Goal: Information Seeking & Learning: Learn about a topic

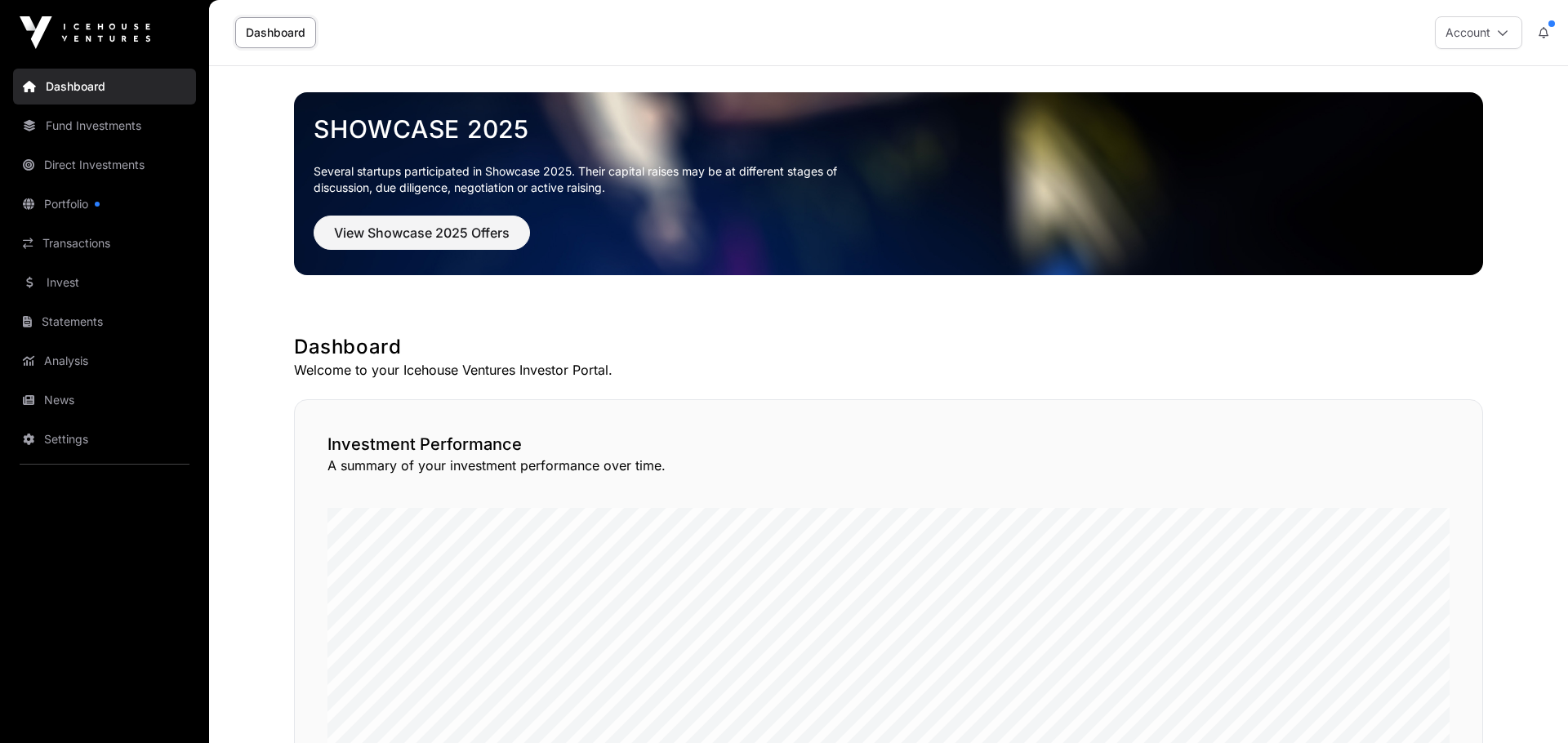
click at [100, 204] on div at bounding box center [97, 204] width 5 height 5
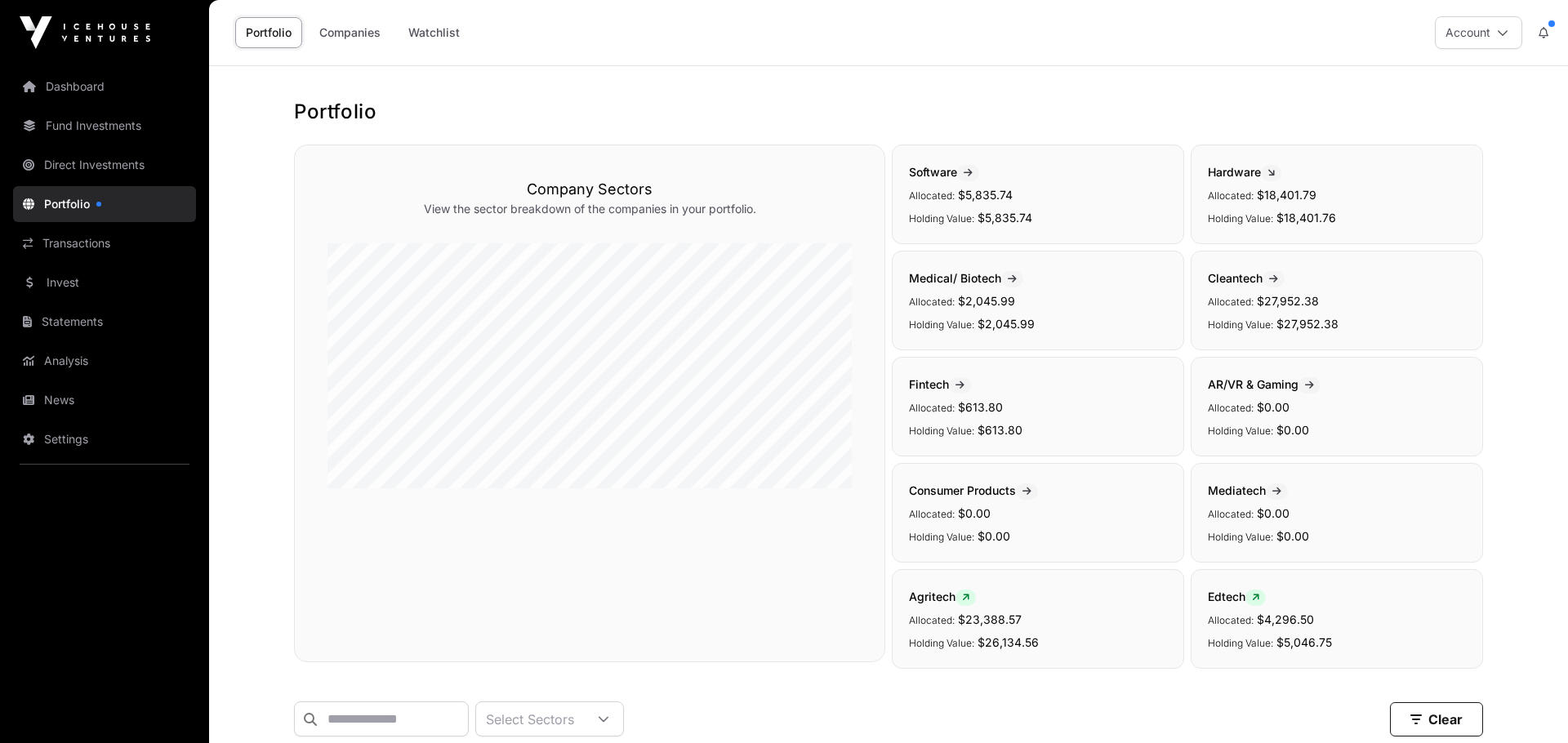
click at [1544, 25] on button at bounding box center [1543, 32] width 29 height 31
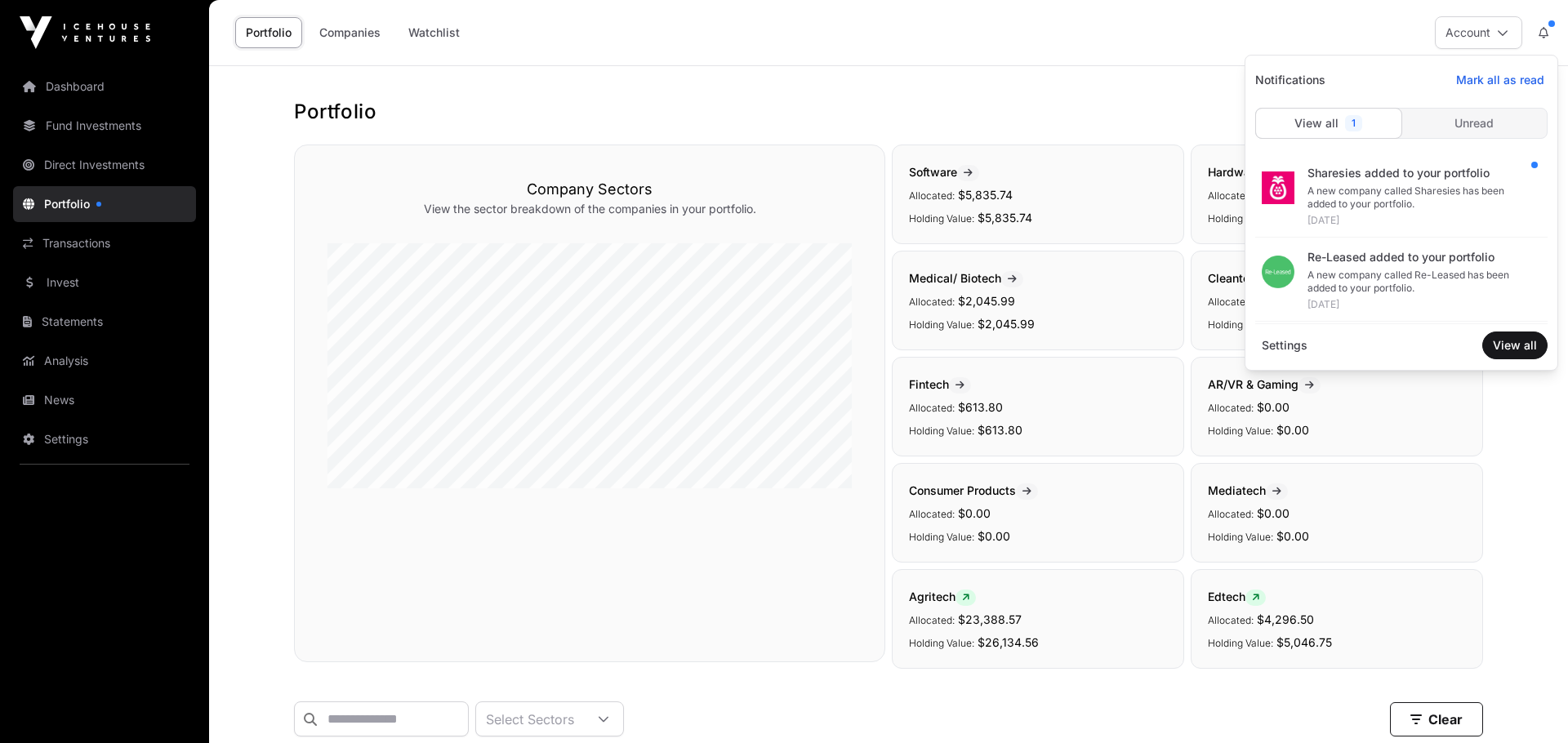
click at [1412, 174] on div "Sharesies added to your portfolio" at bounding box center [1421, 174] width 227 height 17
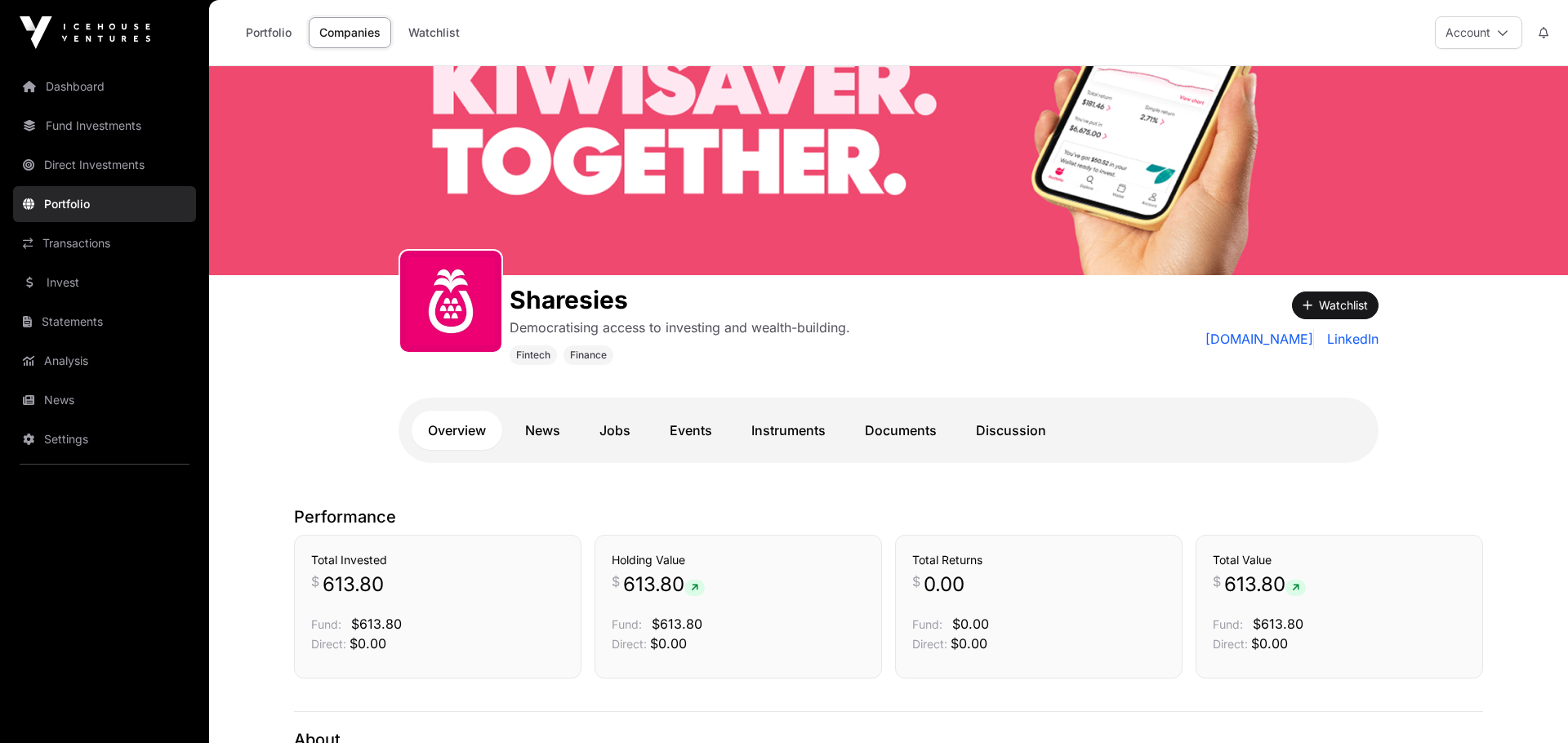
click at [57, 407] on link "News" at bounding box center [105, 399] width 183 height 36
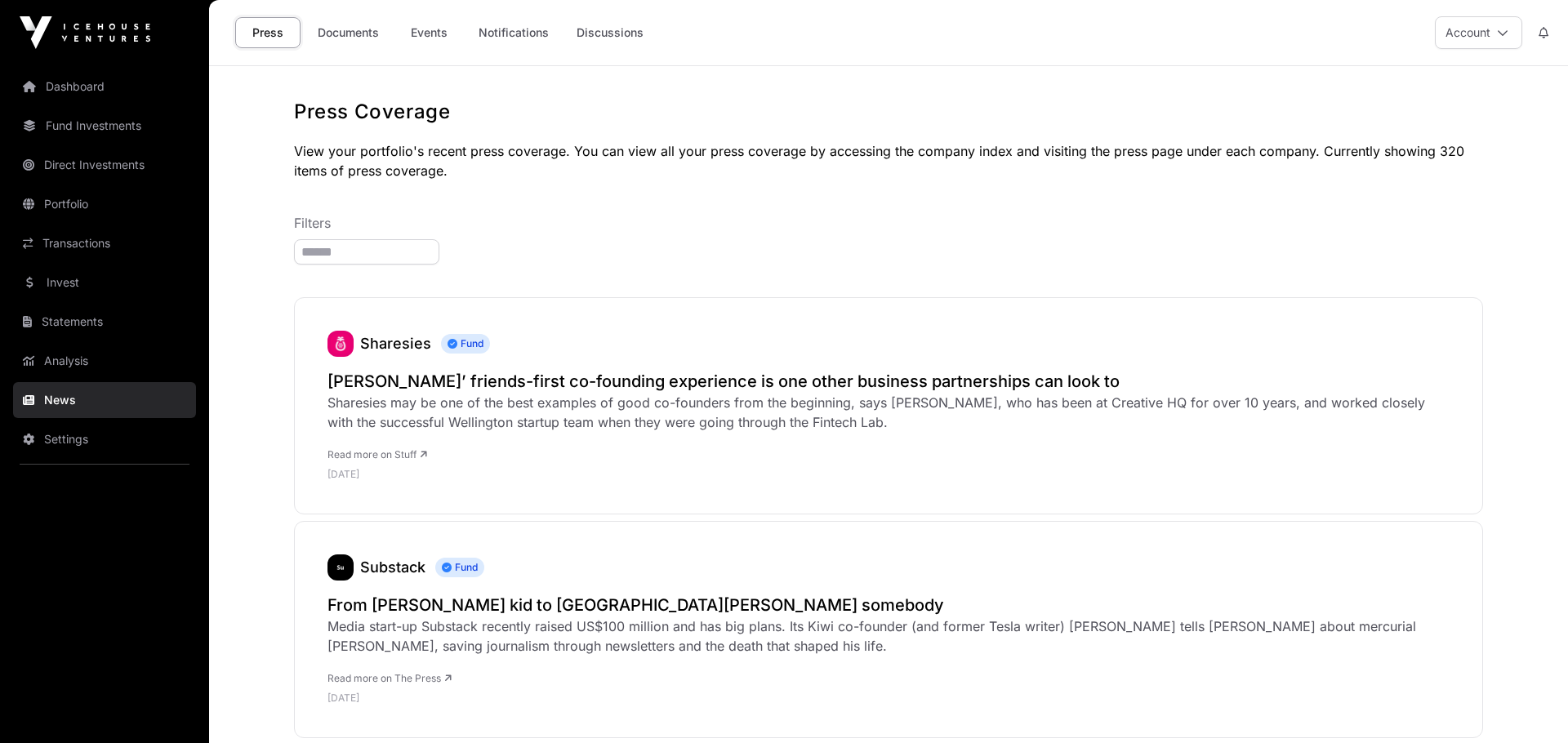
click at [357, 29] on link "Documents" at bounding box center [348, 32] width 82 height 31
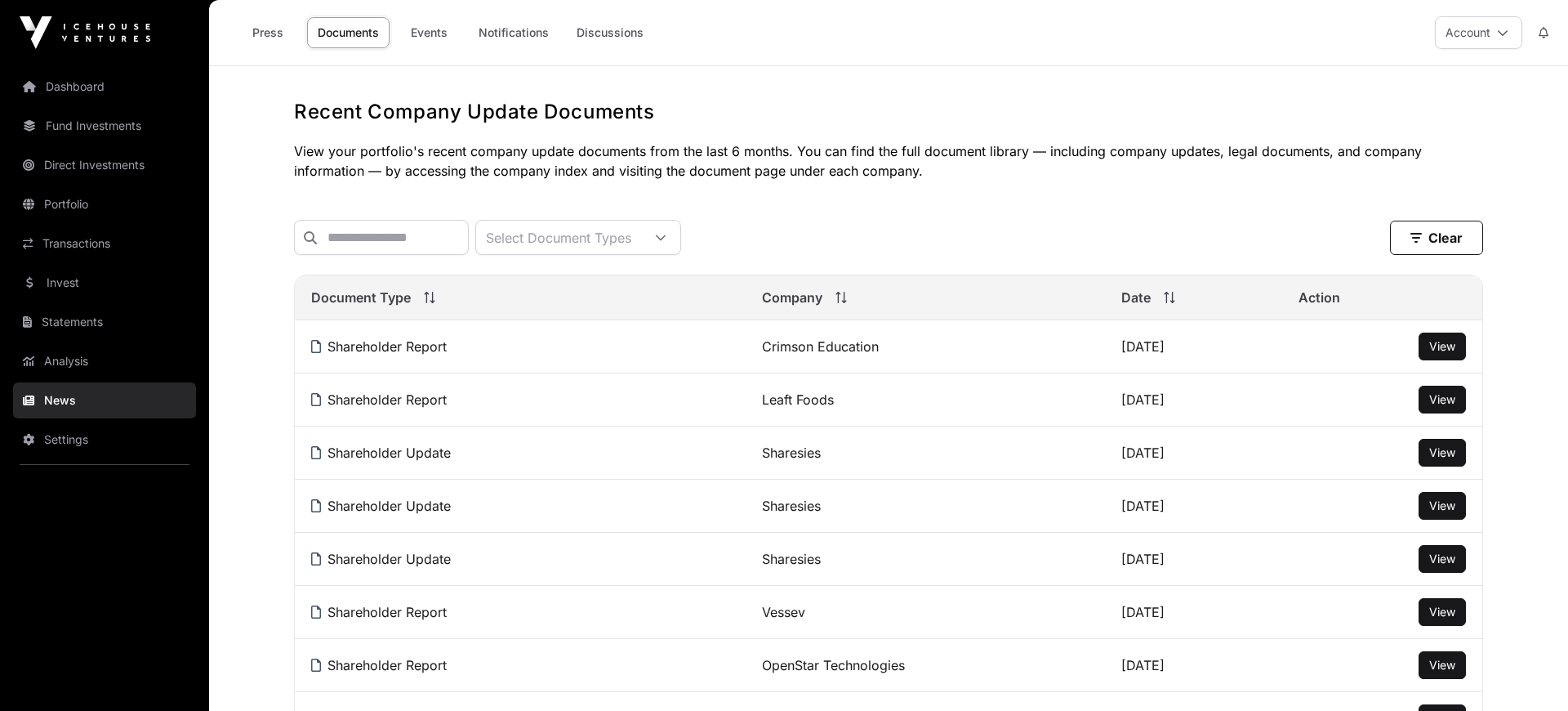
click at [76, 287] on link "Invest" at bounding box center [105, 282] width 183 height 36
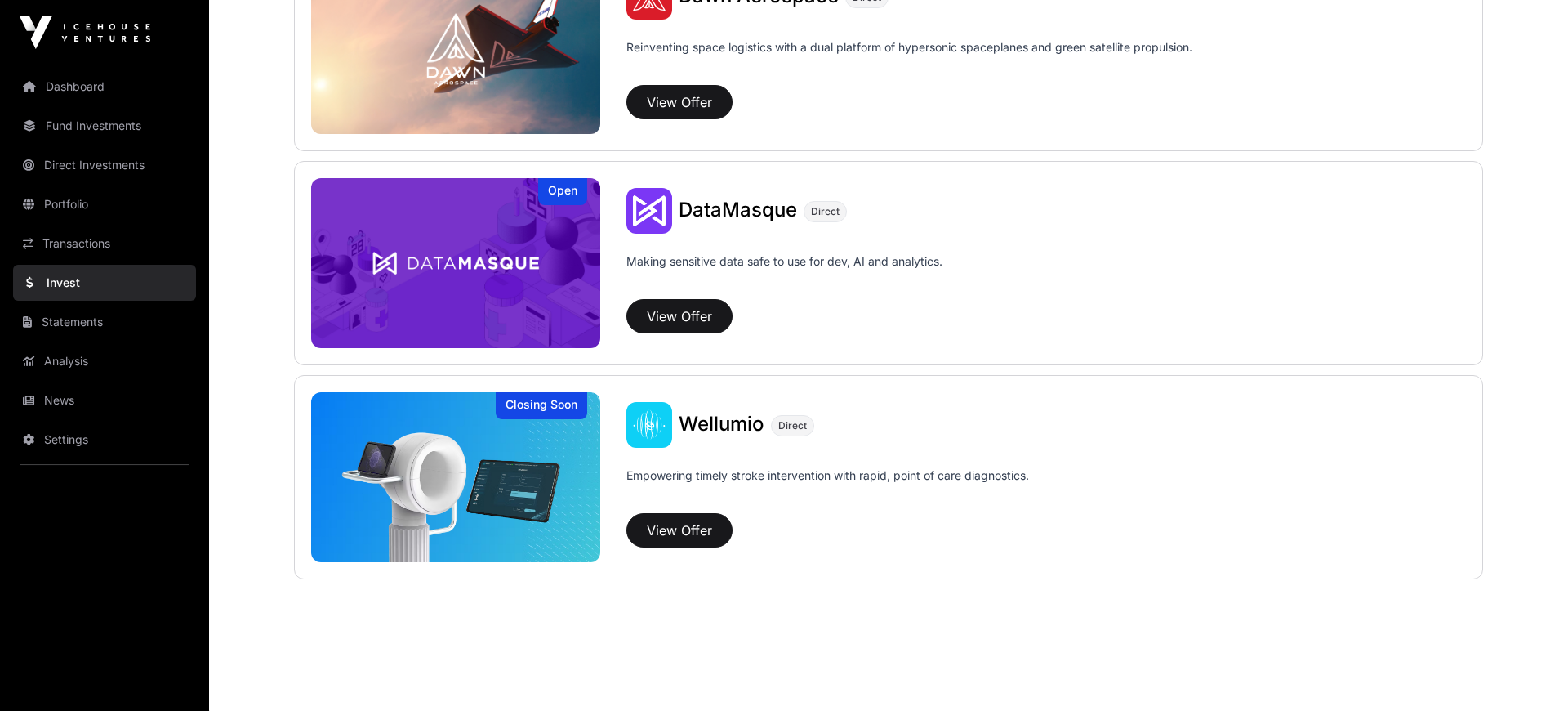
scroll to position [1768, 0]
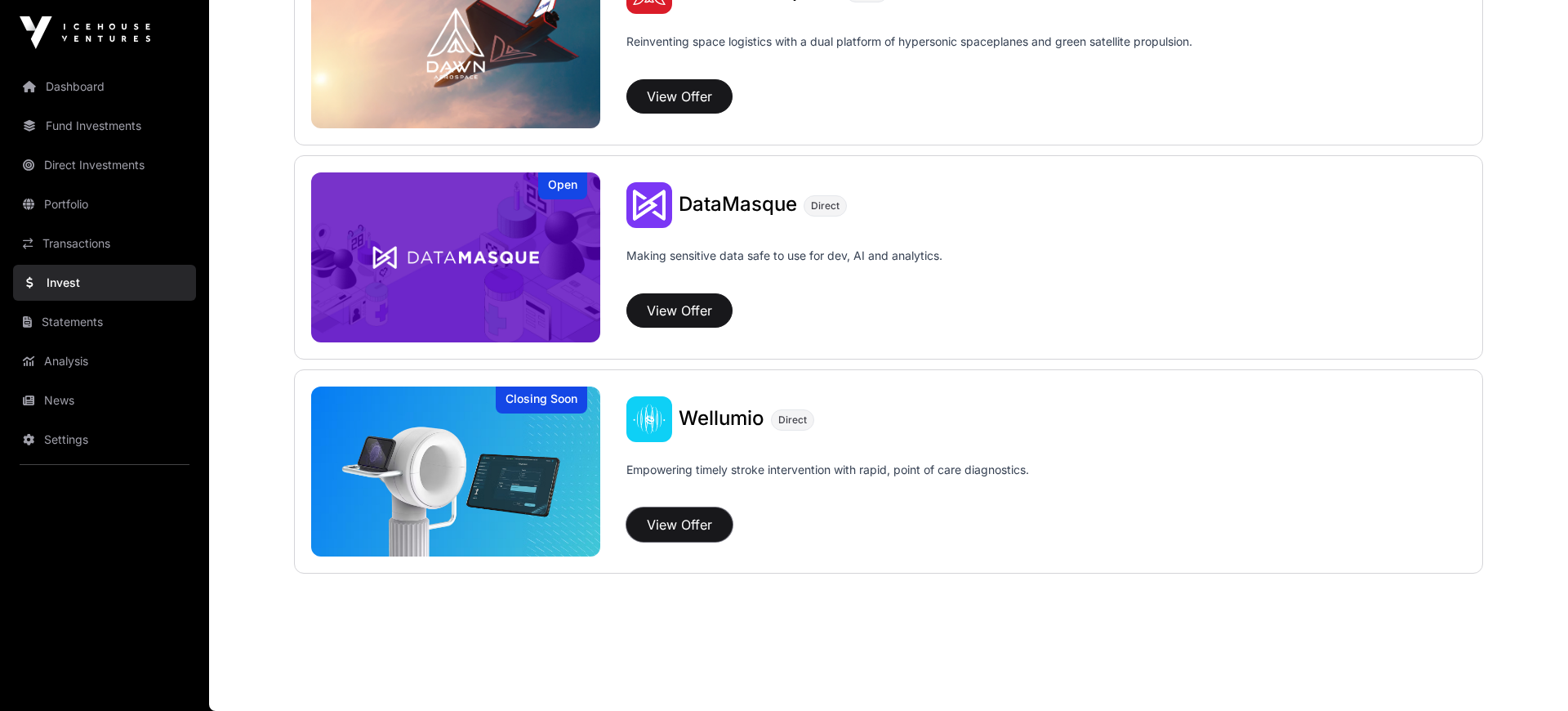
click at [672, 517] on button "View Offer" at bounding box center [680, 524] width 106 height 34
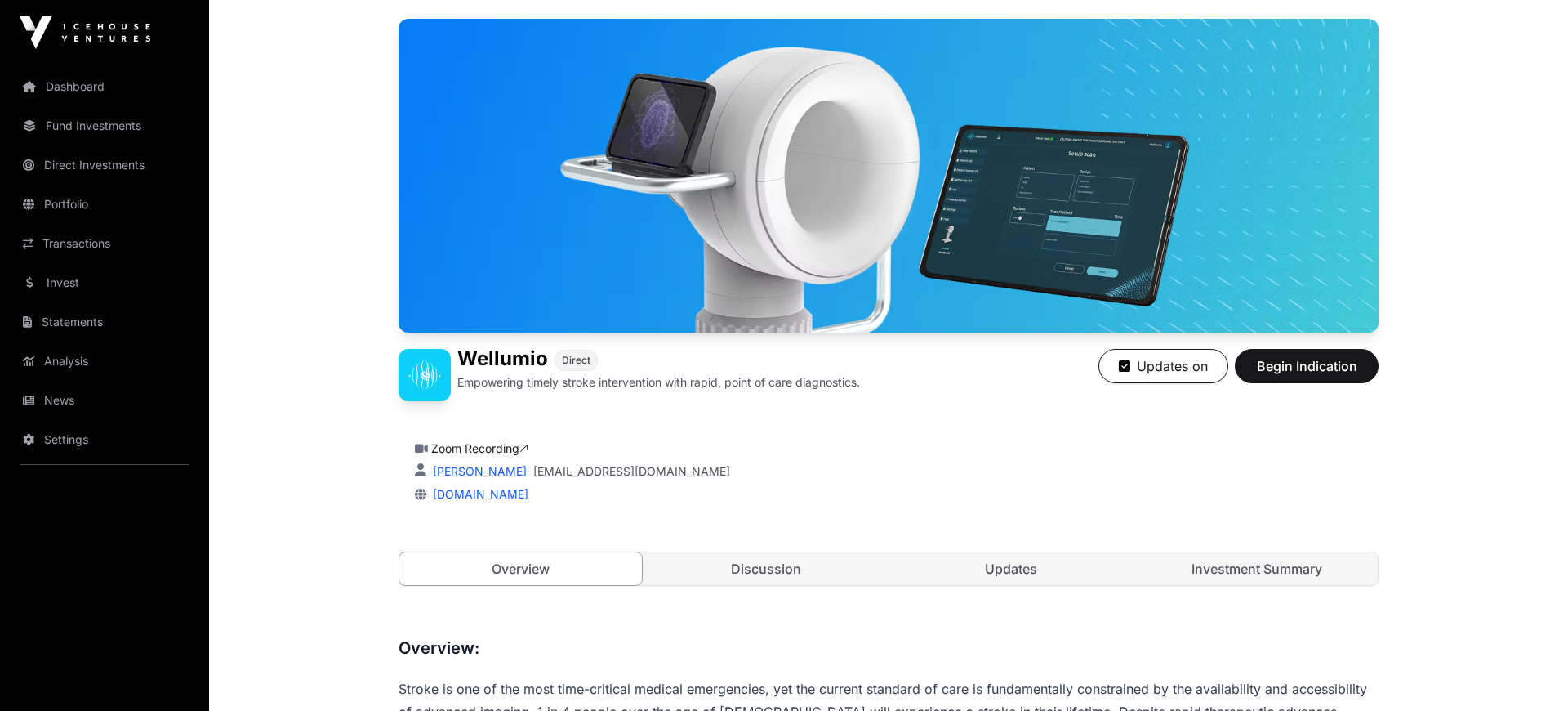
scroll to position [226, 0]
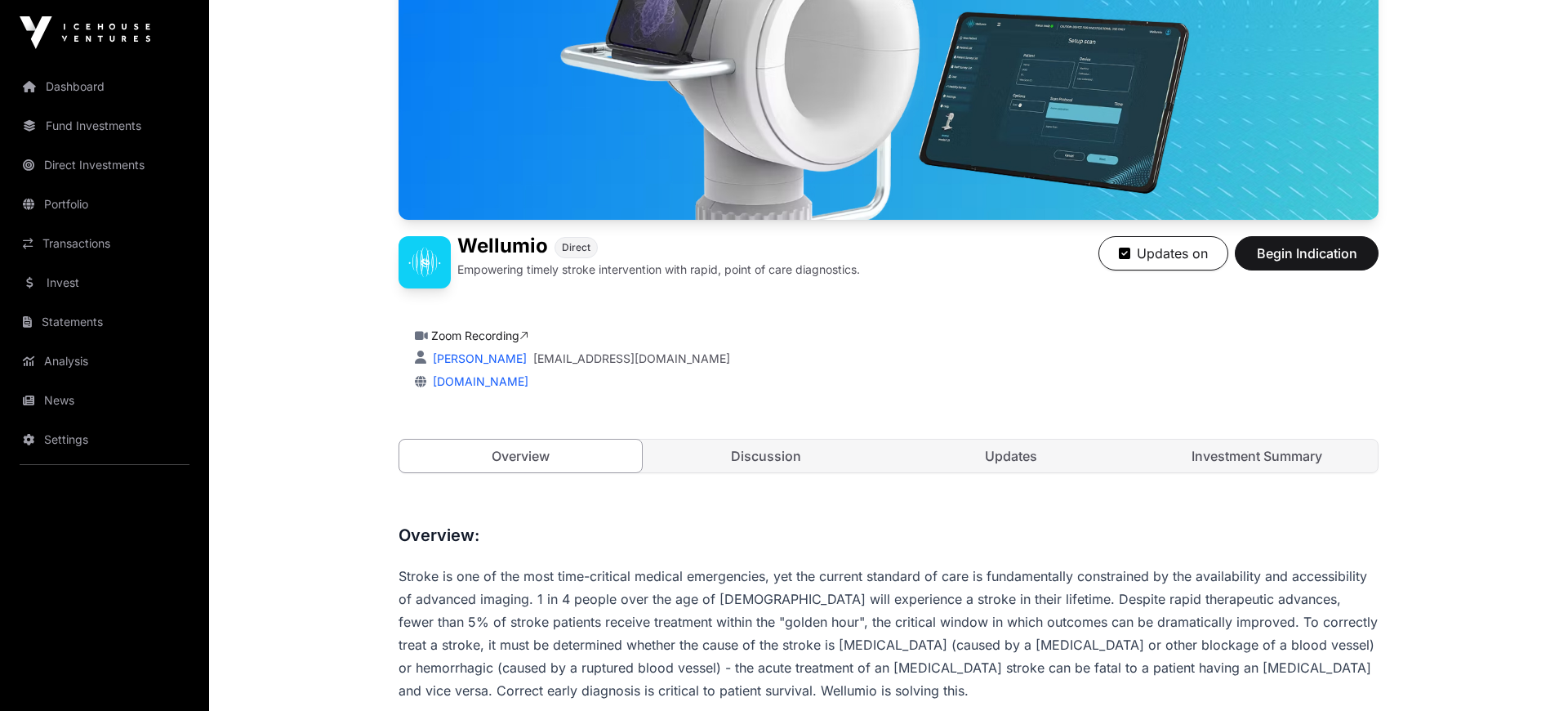
click at [1283, 442] on link "Investment Summary" at bounding box center [1258, 455] width 242 height 32
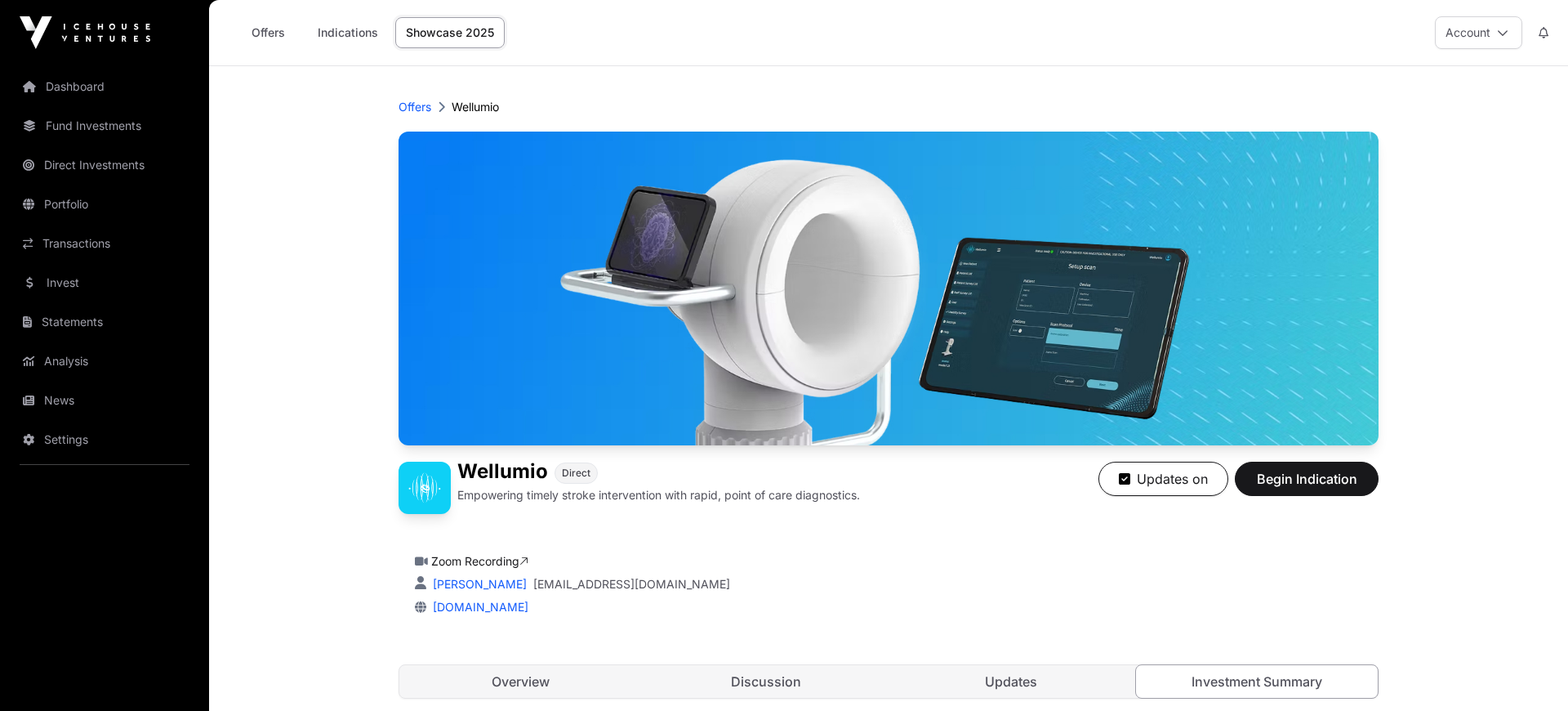
click at [255, 37] on link "Offers" at bounding box center [267, 32] width 66 height 31
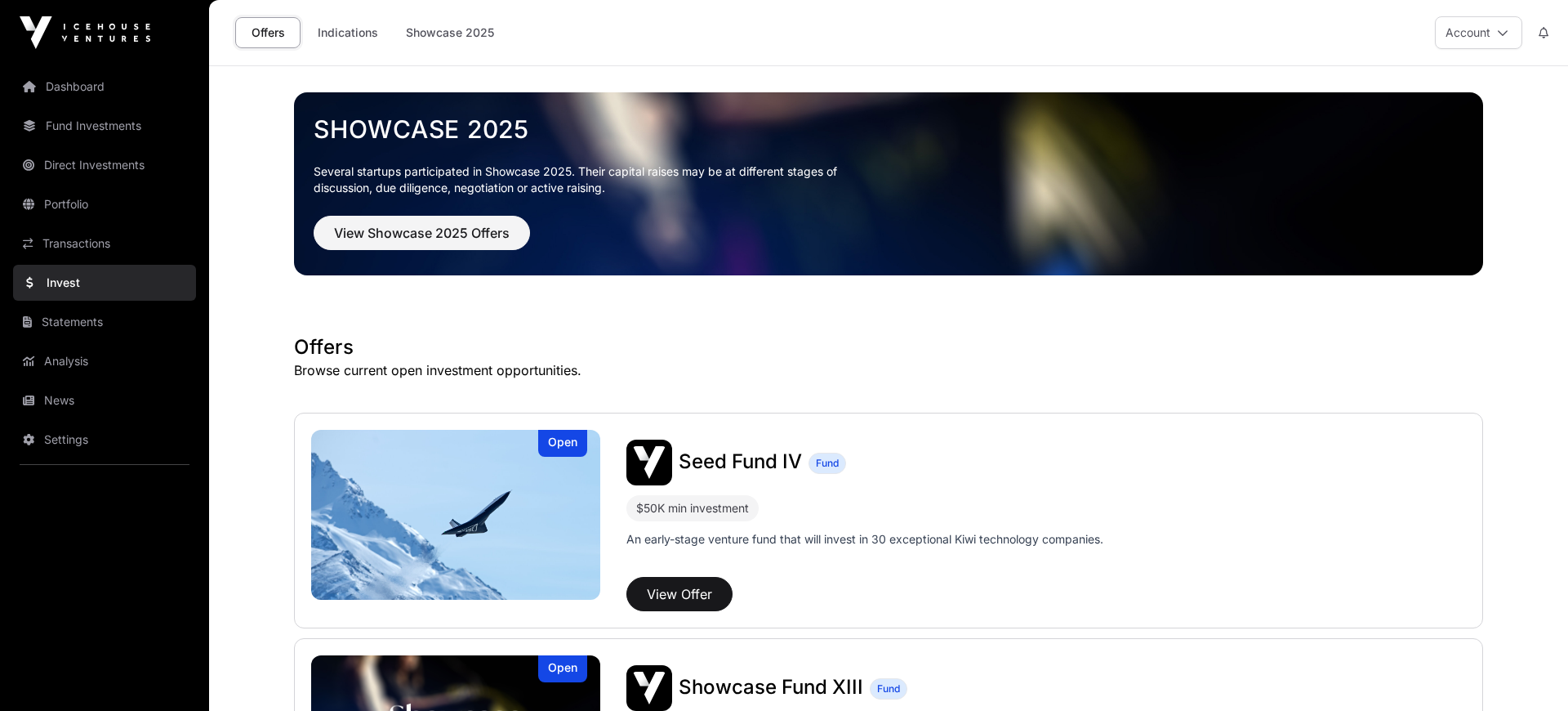
click at [326, 37] on link "Indications" at bounding box center [348, 32] width 81 height 31
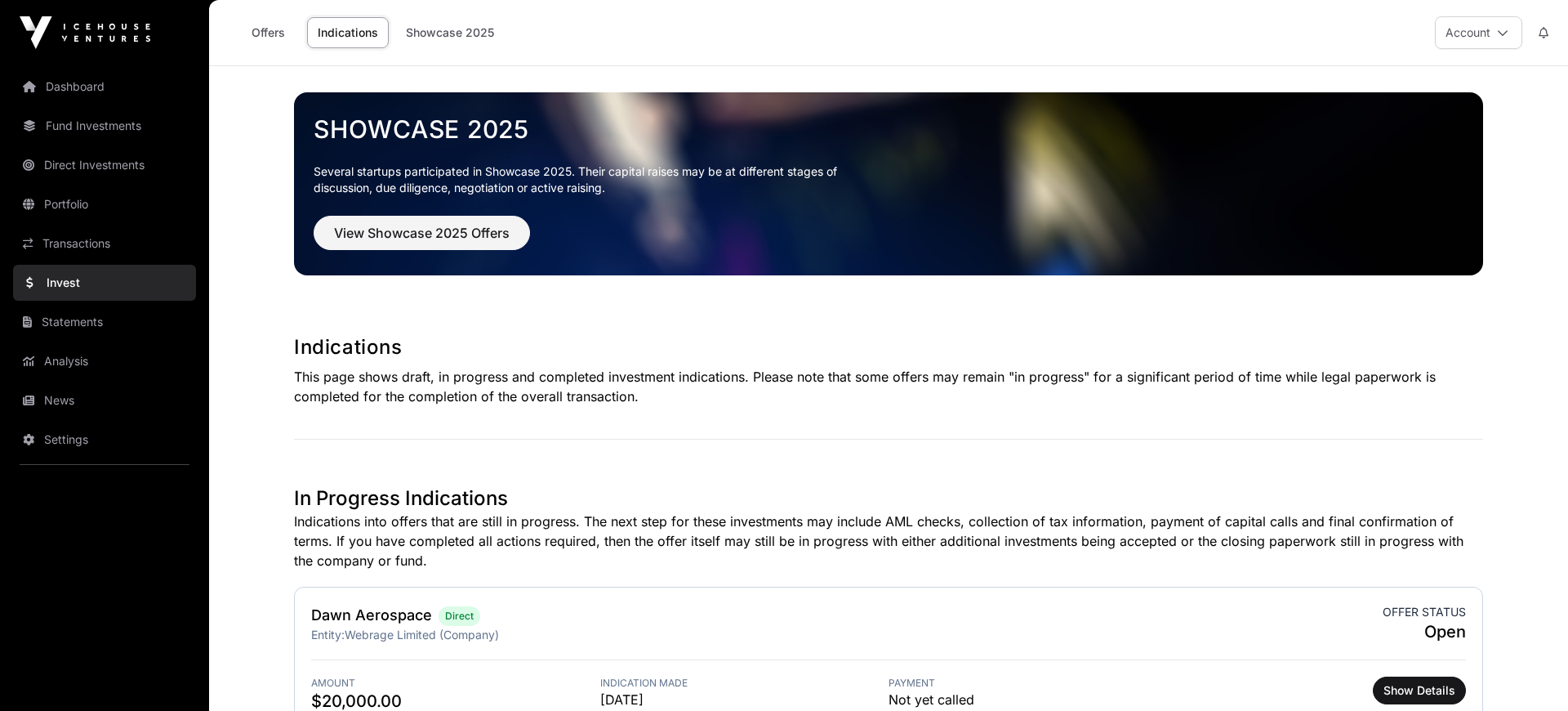
click at [66, 87] on link "Dashboard" at bounding box center [105, 86] width 183 height 36
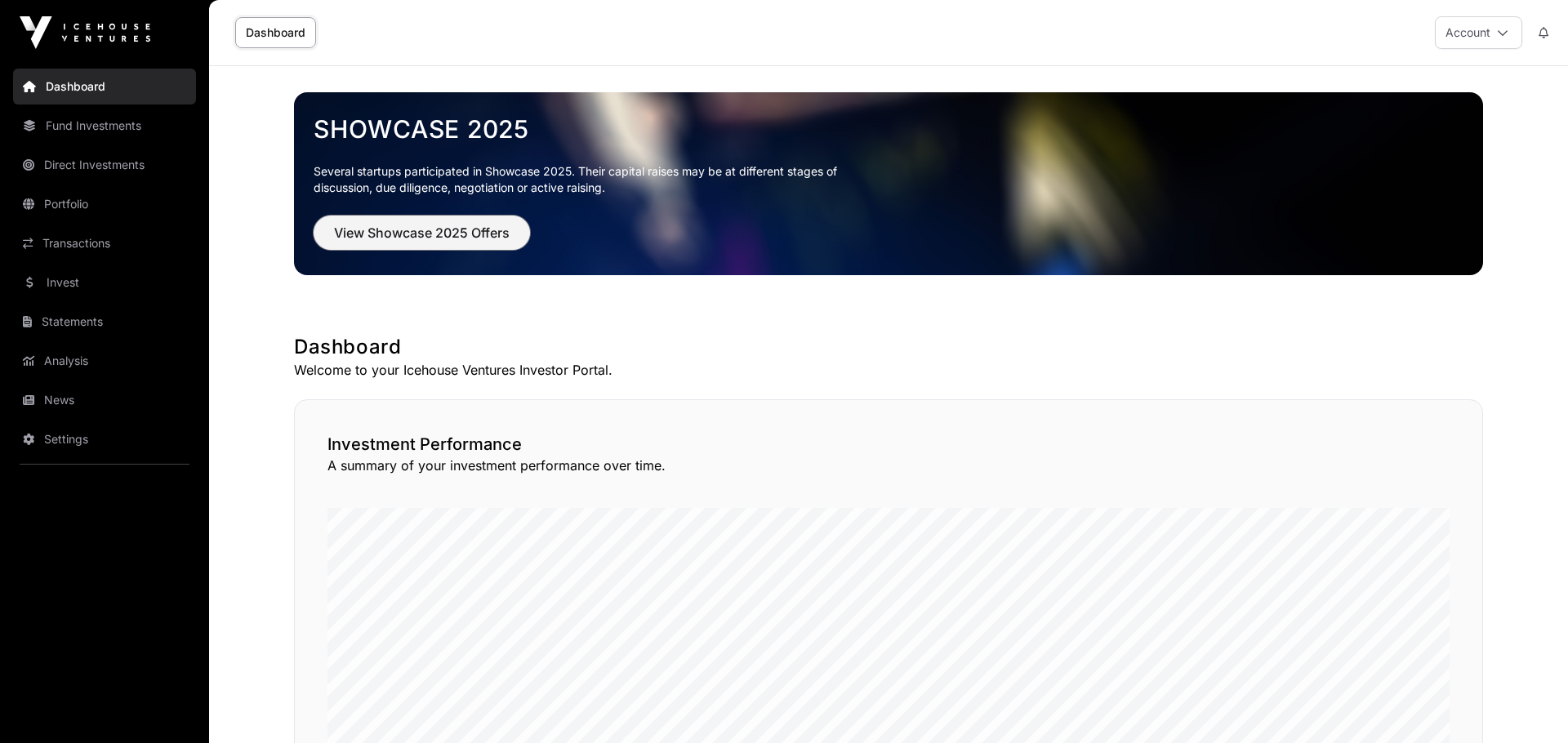
click at [447, 224] on span "View Showcase 2025 Offers" at bounding box center [422, 233] width 176 height 20
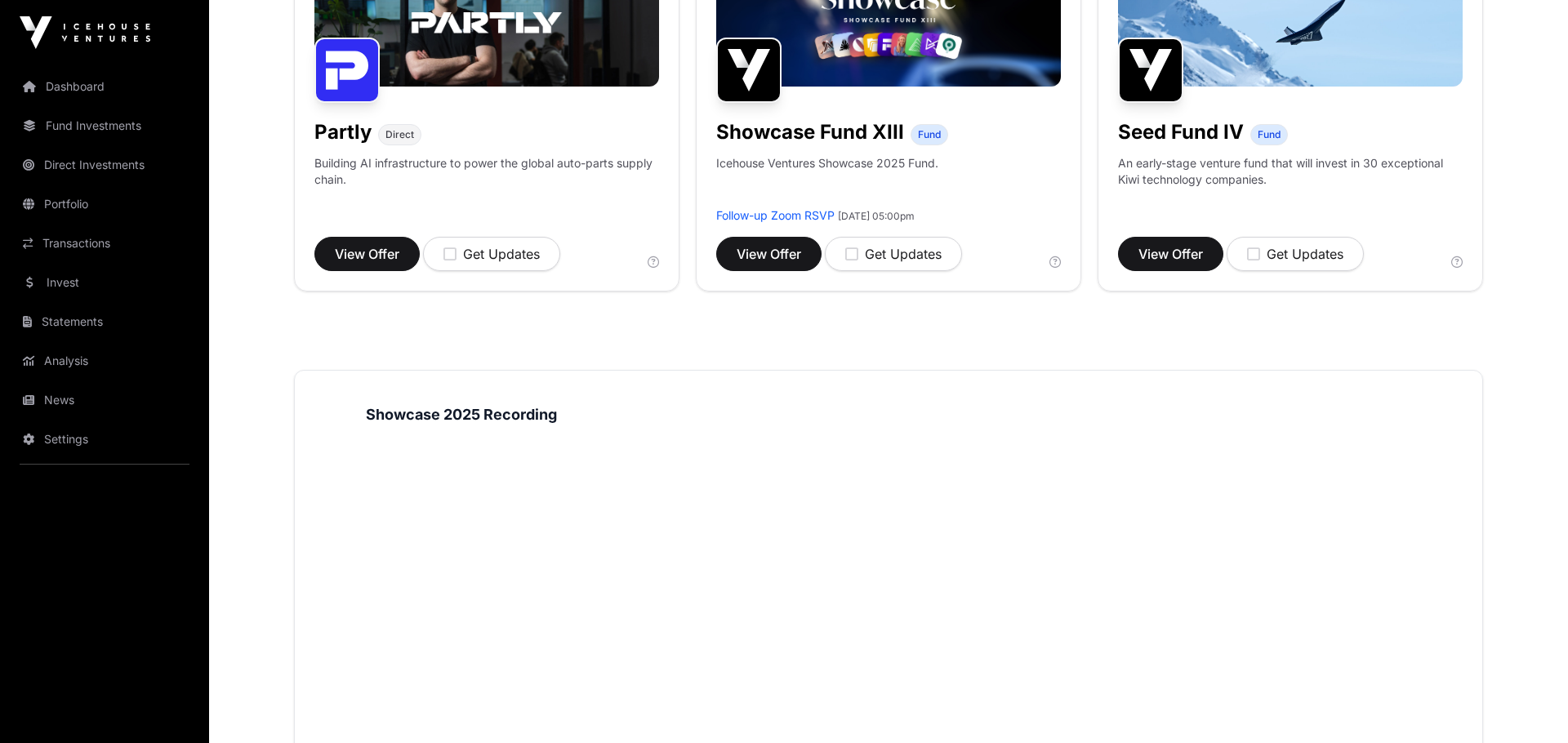
scroll to position [902, 0]
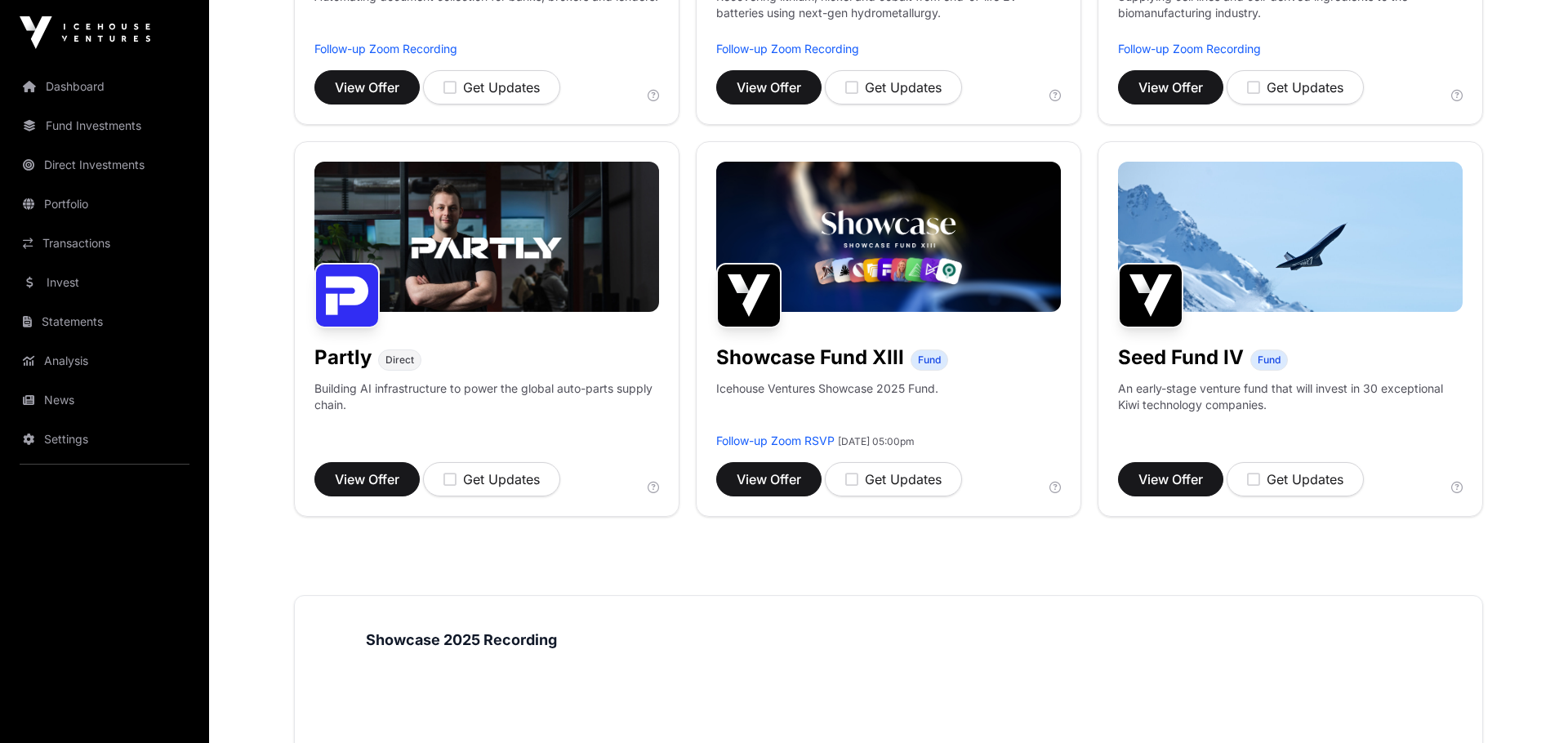
click at [1323, 417] on p "An early-stage venture fund that will invest in 30 exceptional Kiwi technology …" at bounding box center [1290, 406] width 344 height 52
click at [1254, 384] on p "An early-stage venture fund that will invest in 30 exceptional Kiwi technology …" at bounding box center [1290, 396] width 344 height 32
click at [1183, 486] on span "View Offer" at bounding box center [1171, 480] width 65 height 20
